Goal: Information Seeking & Learning: Learn about a topic

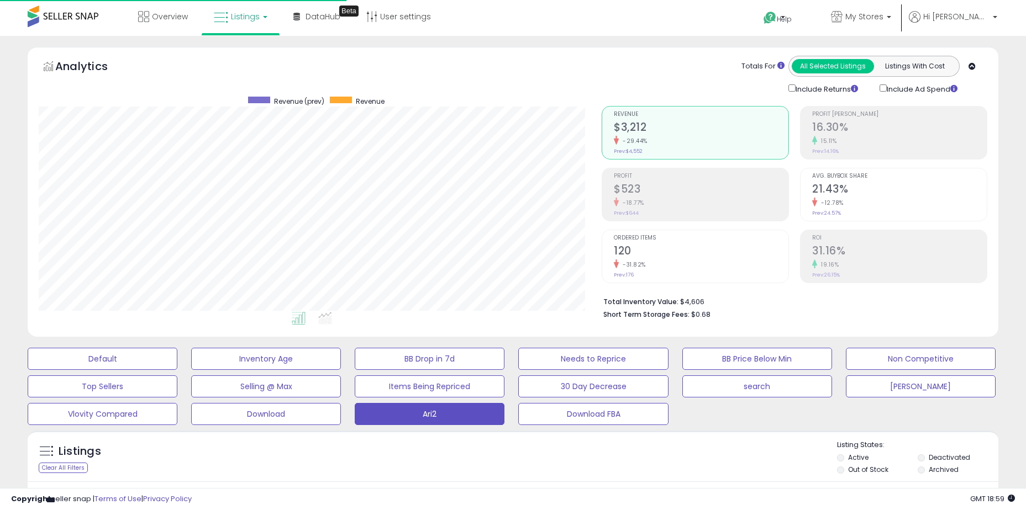
select select "**"
click at [128, 491] on input "***" at bounding box center [157, 500] width 236 height 19
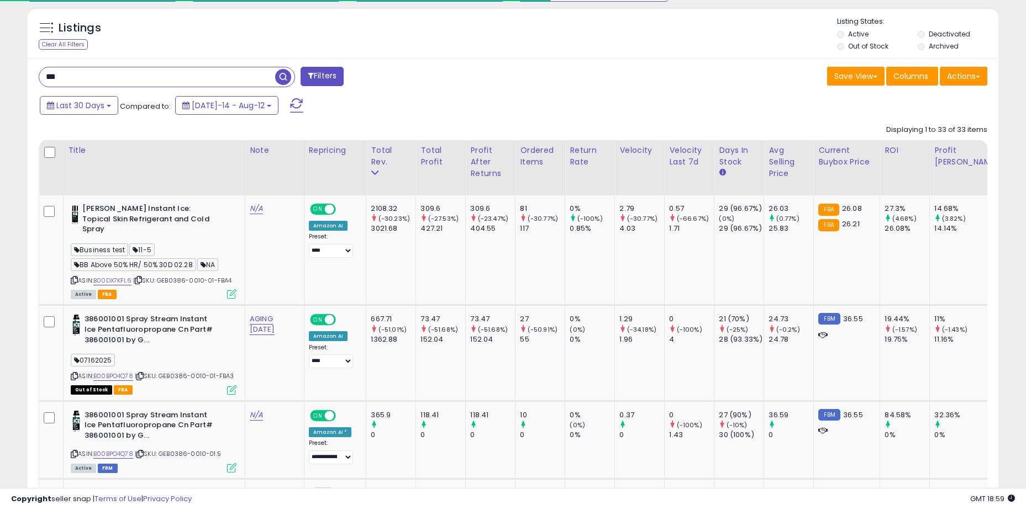
scroll to position [226, 563]
click at [283, 73] on span "button" at bounding box center [283, 77] width 16 height 16
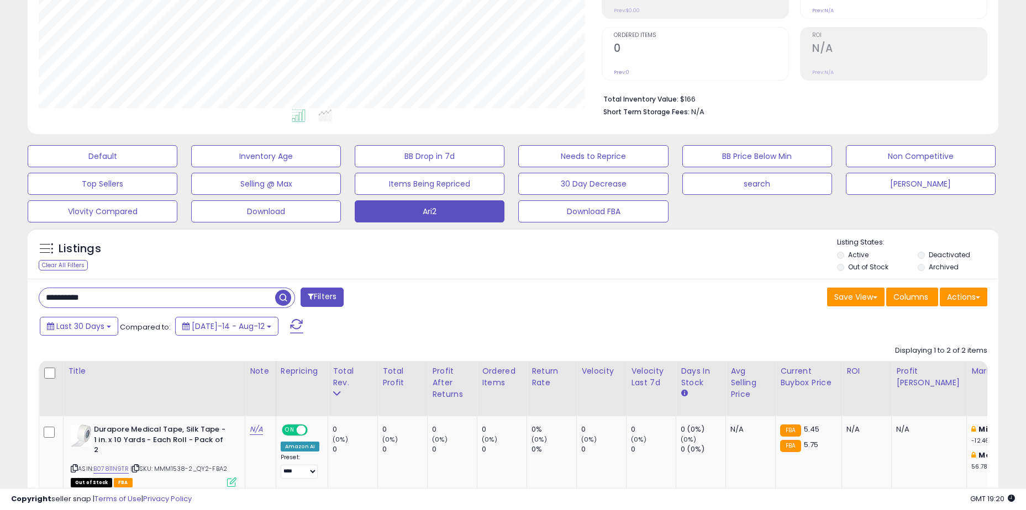
click at [183, 293] on input "**********" at bounding box center [157, 297] width 236 height 19
type input "********"
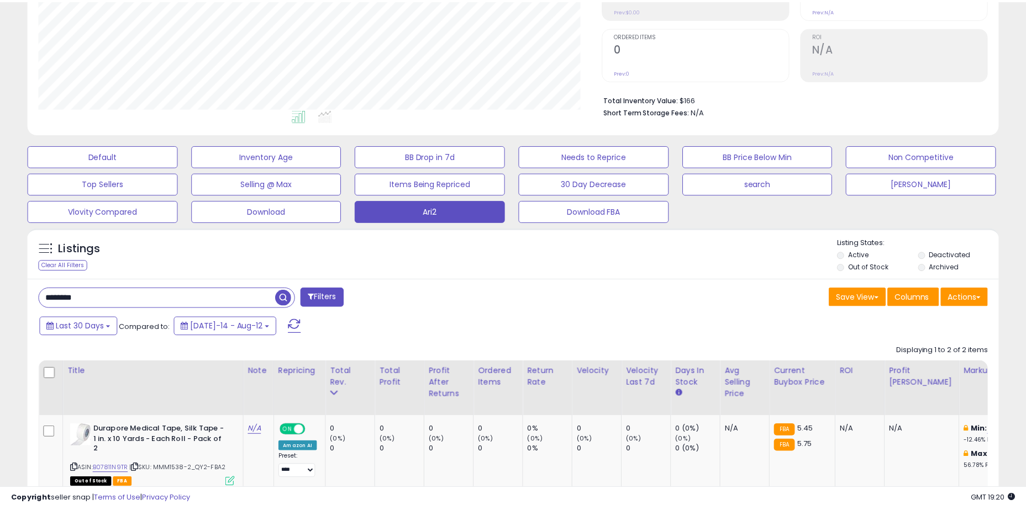
scroll to position [226, 568]
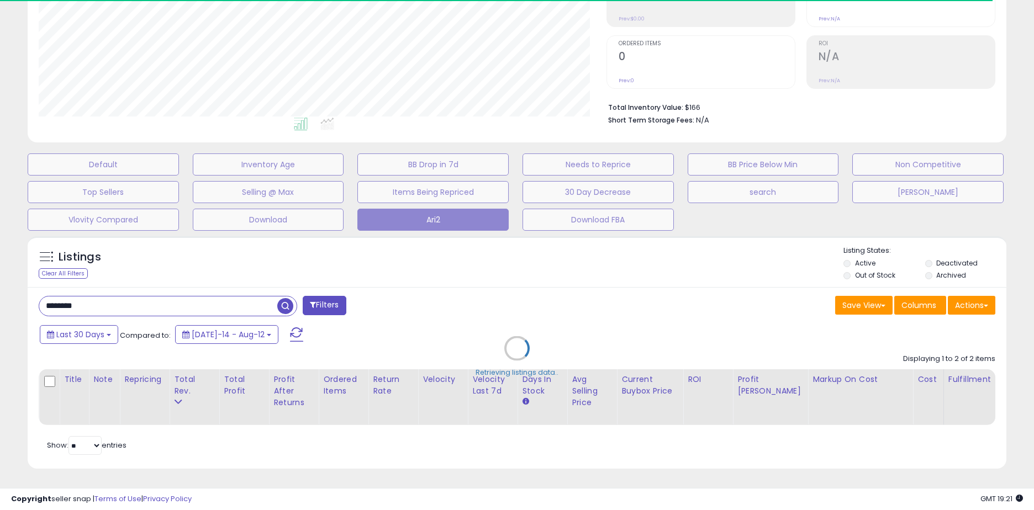
click at [200, 250] on div "Retrieving listings data.." at bounding box center [516, 357] width 995 height 252
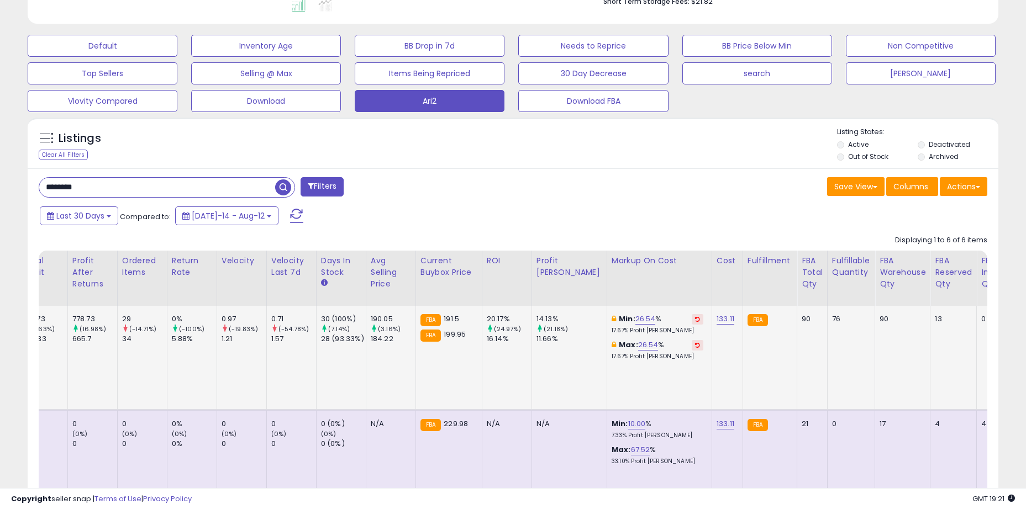
scroll to position [0, 0]
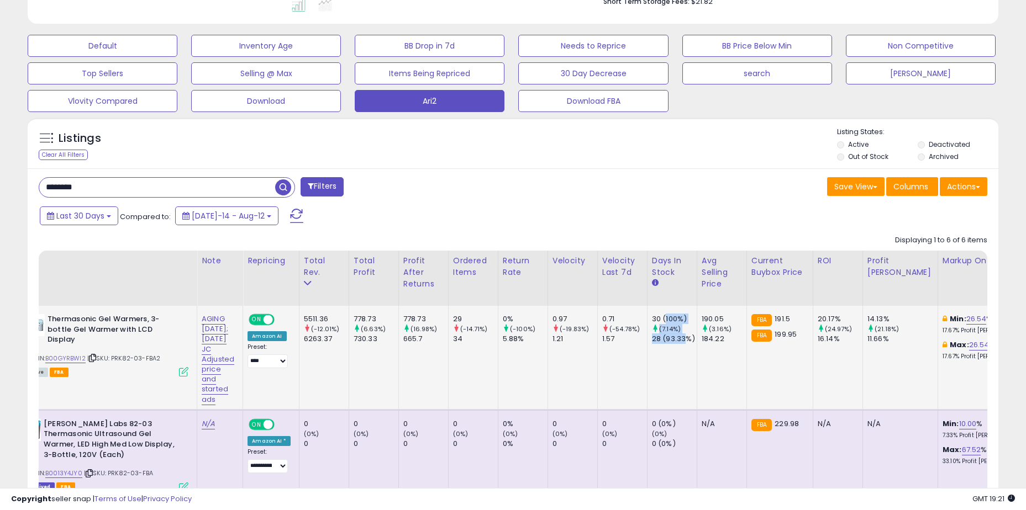
drag, startPoint x: 673, startPoint y: 324, endPoint x: 692, endPoint y: 344, distance: 27.3
click at [688, 344] on div "30 (100%) (7.14%) 28 (93.33%)" at bounding box center [670, 329] width 36 height 30
click at [692, 344] on div "28 (93.33%)" at bounding box center [674, 339] width 45 height 10
drag, startPoint x: 698, startPoint y: 343, endPoint x: 661, endPoint y: 319, distance: 44.0
click at [661, 319] on div "30 (100%) (7.14%) 28 (93.33%)" at bounding box center [670, 329] width 36 height 30
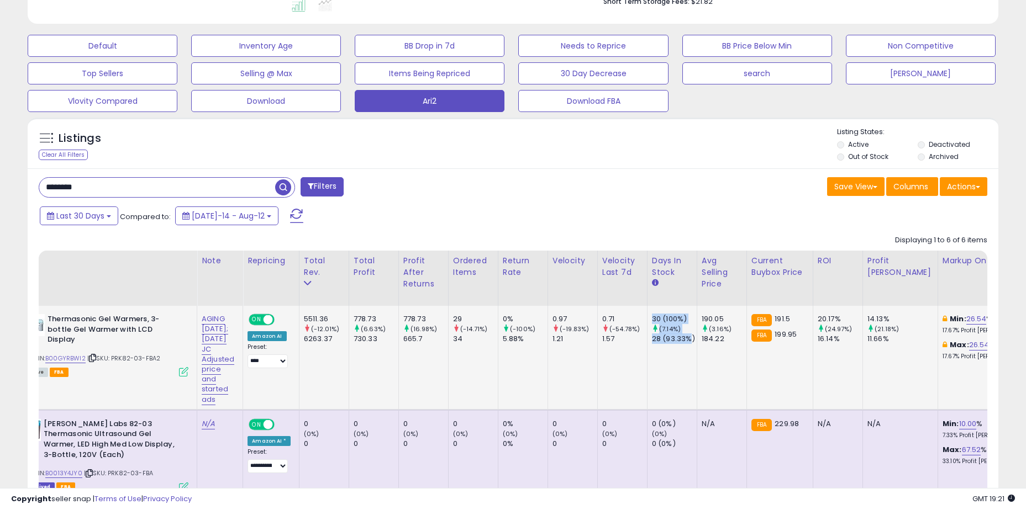
click at [661, 319] on div "30 (100%)" at bounding box center [674, 319] width 45 height 10
drag, startPoint x: 663, startPoint y: 319, endPoint x: 698, endPoint y: 333, distance: 37.4
click at [688, 333] on div "30 (100%) (7.14%) 28 (93.33%)" at bounding box center [670, 329] width 36 height 30
click at [696, 333] on div "(7.14%)" at bounding box center [674, 329] width 45 height 10
drag, startPoint x: 717, startPoint y: 340, endPoint x: 664, endPoint y: 319, distance: 56.7
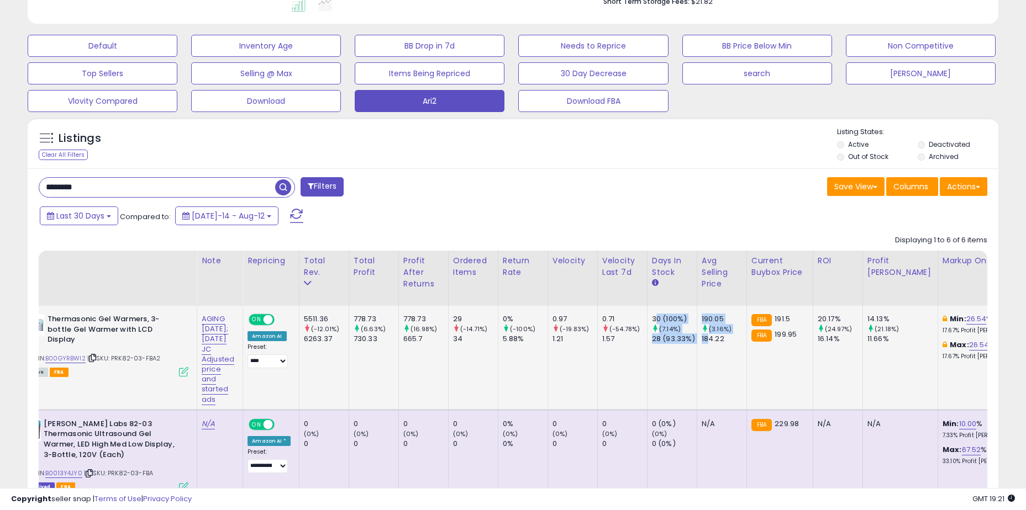
click at [664, 319] on div "30 (100%)" at bounding box center [674, 319] width 45 height 10
drag, startPoint x: 663, startPoint y: 317, endPoint x: 723, endPoint y: 342, distance: 64.8
click at [723, 342] on div "184.22" at bounding box center [723, 339] width 45 height 10
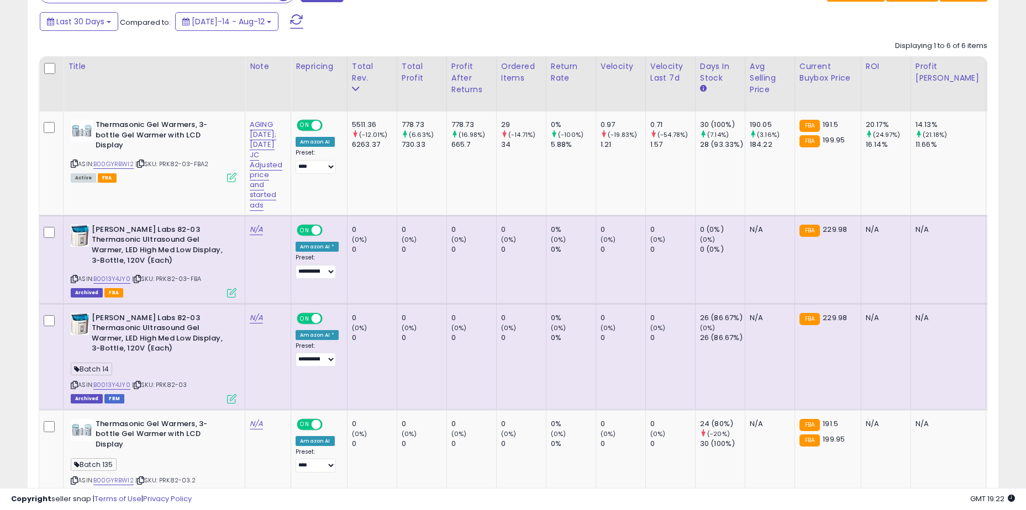
scroll to position [392, 0]
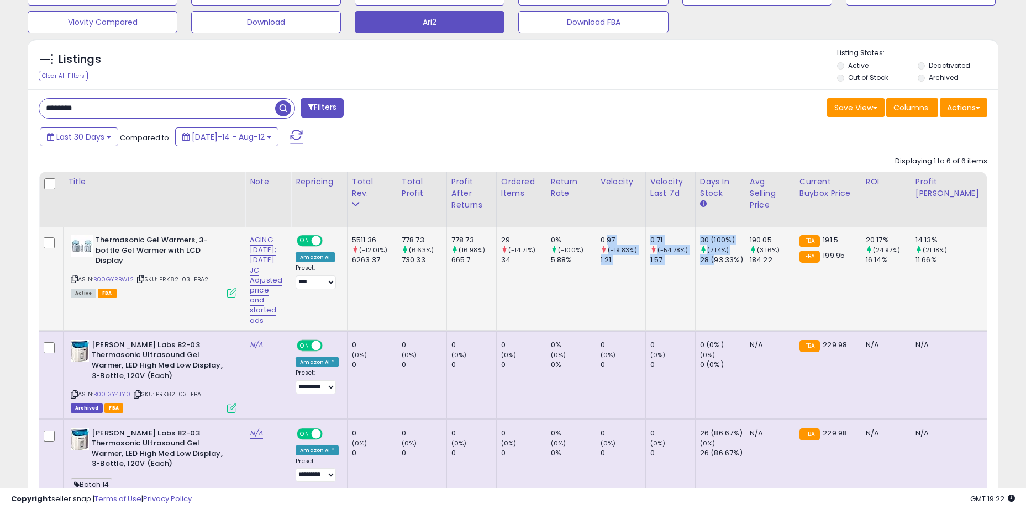
drag, startPoint x: 614, startPoint y: 235, endPoint x: 723, endPoint y: 265, distance: 112.8
click at [723, 265] on div "28 (93.33%)" at bounding box center [722, 260] width 45 height 10
drag, startPoint x: 695, startPoint y: 262, endPoint x: 405, endPoint y: 241, distance: 290.7
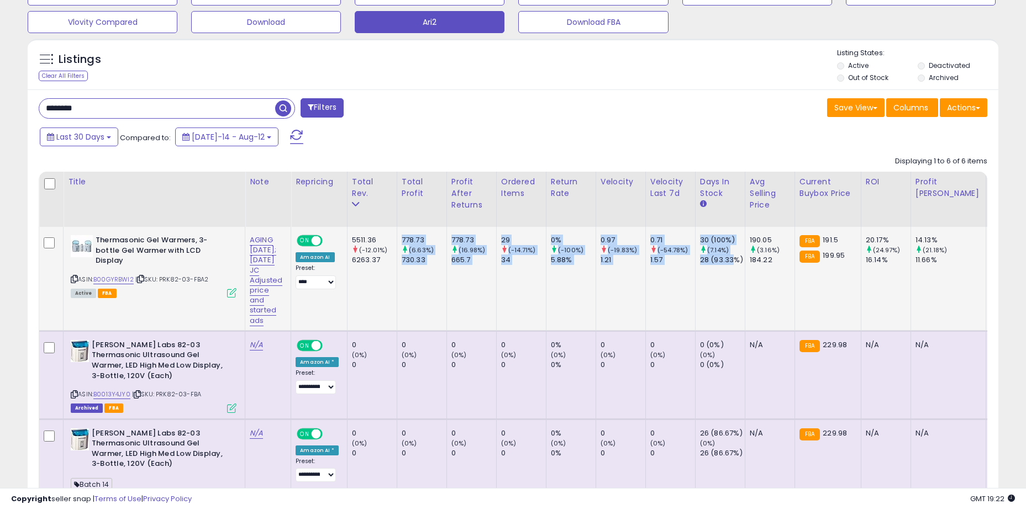
click at [405, 241] on td "778.73 (6.63%) 730.33" at bounding box center [422, 279] width 50 height 104
